Goal: Transaction & Acquisition: Purchase product/service

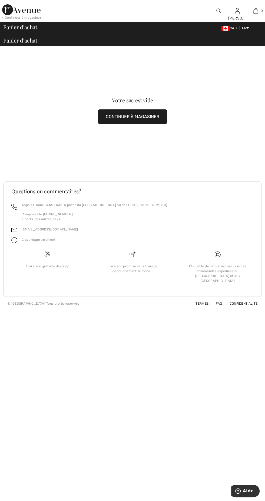
click at [153, 117] on button "CONTINUER À MAGASINER" at bounding box center [132, 116] width 69 height 15
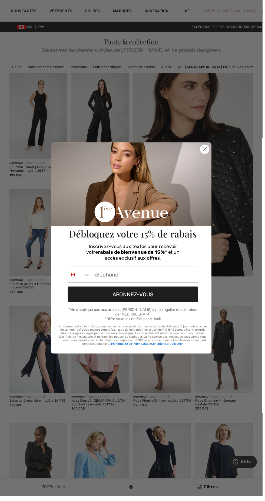
click at [209, 155] on circle "Close dialog" at bounding box center [206, 150] width 9 height 9
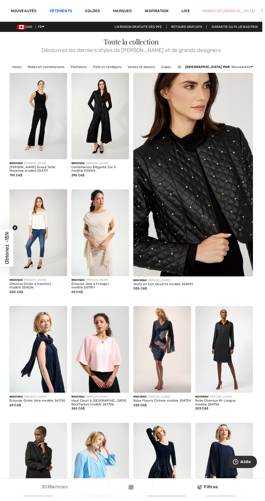
click at [64, 9] on link "Vêtements" at bounding box center [61, 12] width 23 height 6
